Goal: Find specific page/section: Find specific page/section

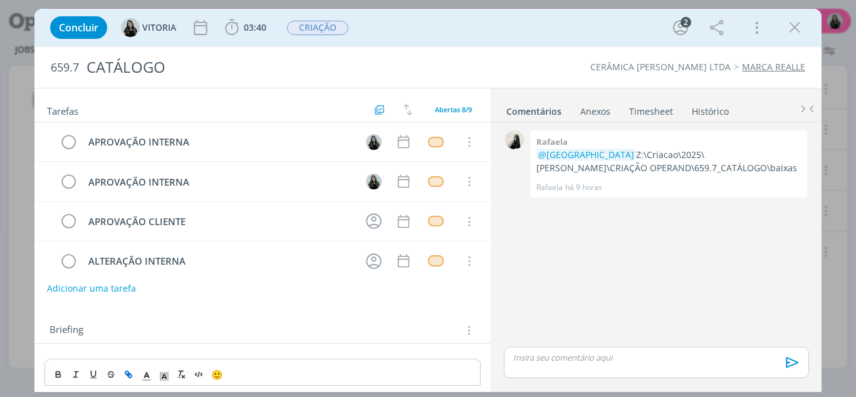
click at [799, 33] on icon "dialog" at bounding box center [794, 27] width 19 height 19
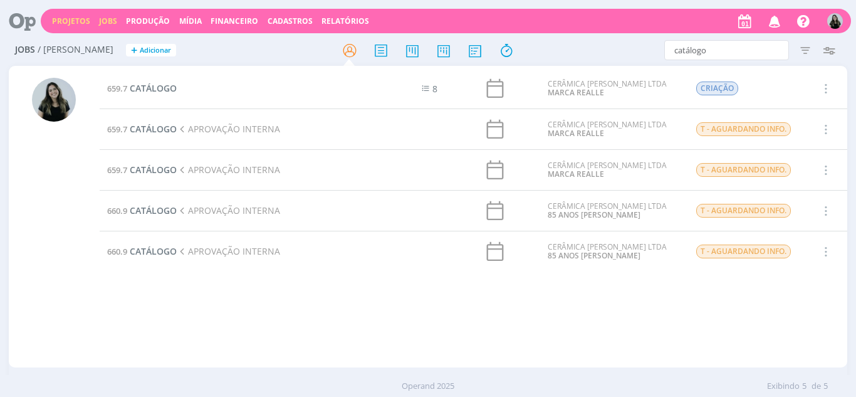
click at [72, 23] on link "Projetos" at bounding box center [71, 21] width 38 height 11
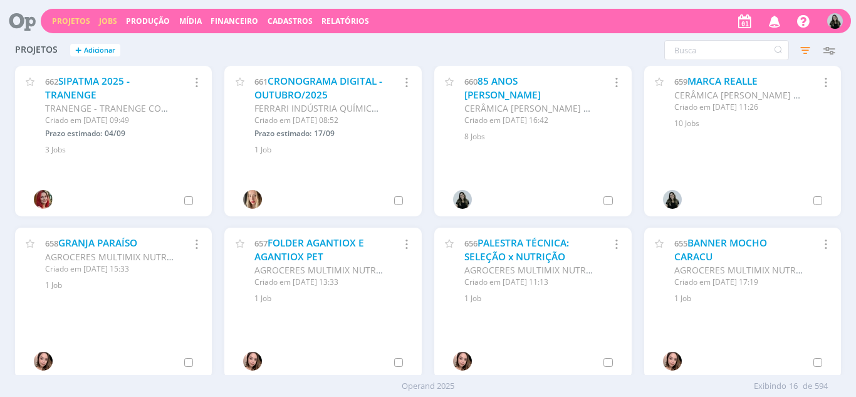
click at [107, 18] on link "Jobs" at bounding box center [108, 21] width 18 height 11
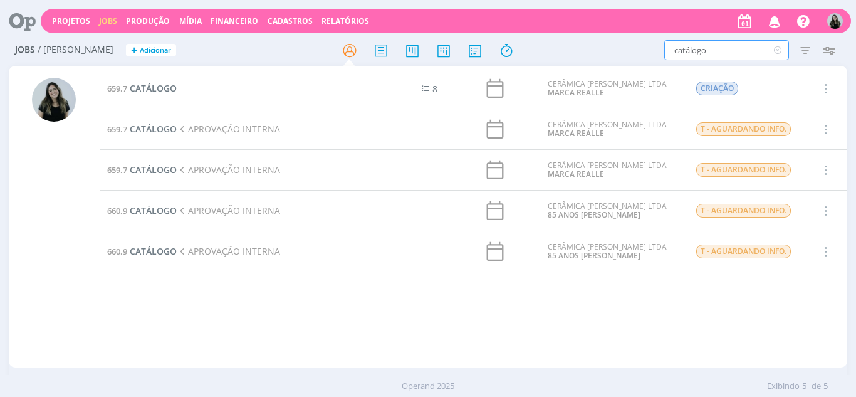
click at [712, 51] on input "catálogo" at bounding box center [726, 50] width 125 height 20
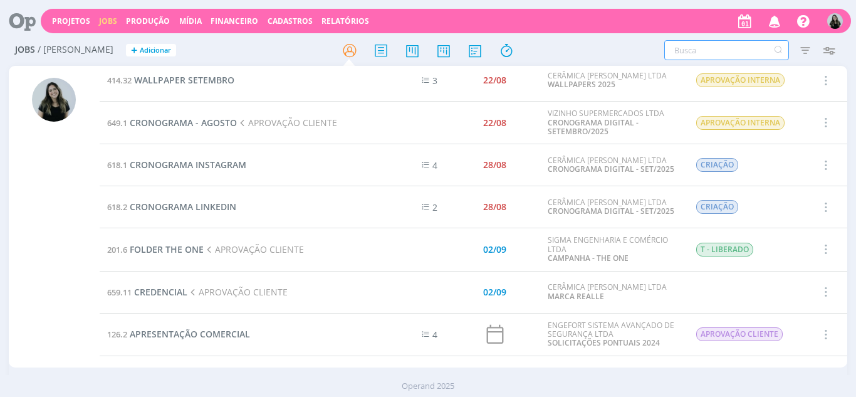
scroll to position [564, 0]
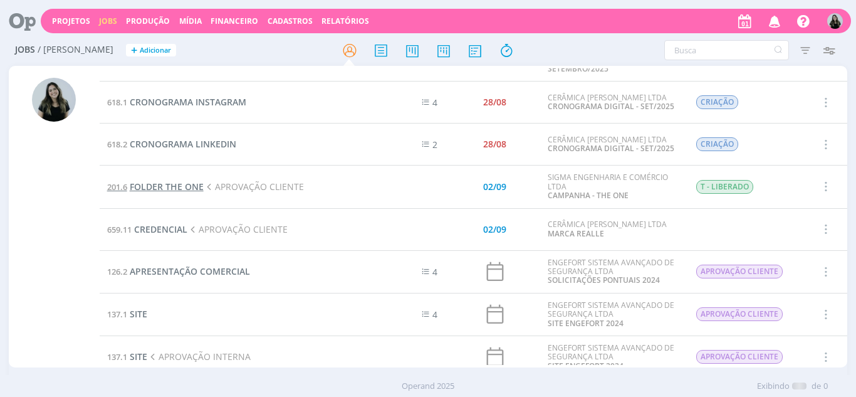
click at [178, 184] on span "FOLDER THE ONE" at bounding box center [167, 187] width 74 height 12
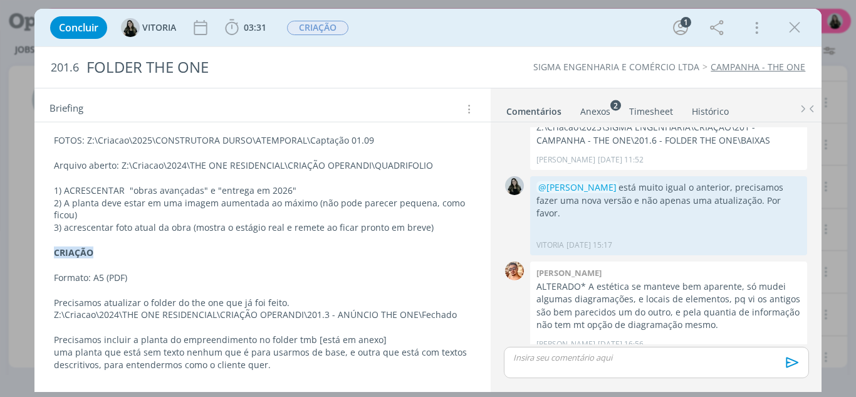
scroll to position [125, 0]
